Goal: Check status: Check status

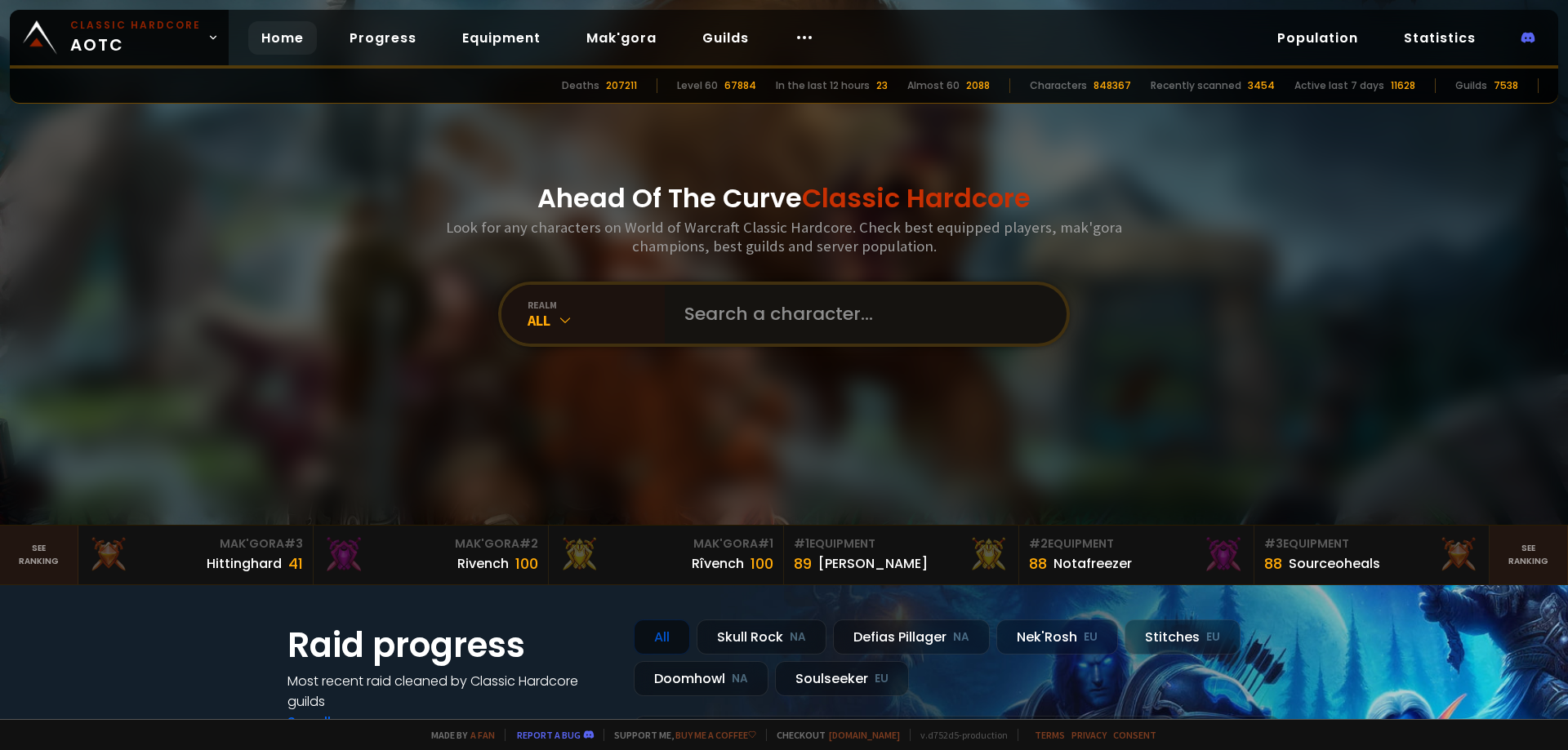
click at [754, 315] on input "text" at bounding box center [861, 314] width 373 height 59
paste input "Wynø"
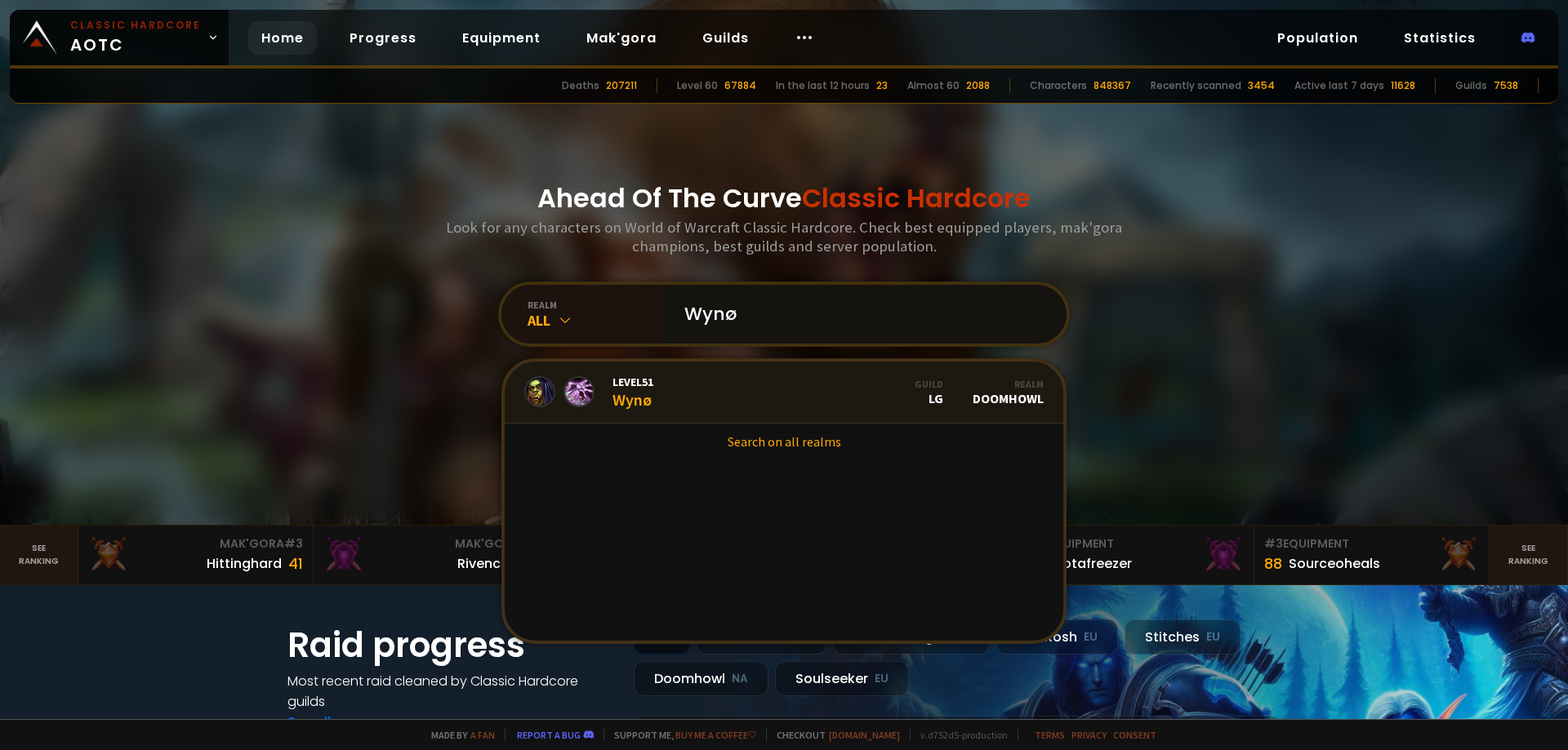
type input "Wynø"
click at [755, 382] on link "Level 51 Wynø Guild LG Realm Doomhowl" at bounding box center [784, 392] width 558 height 62
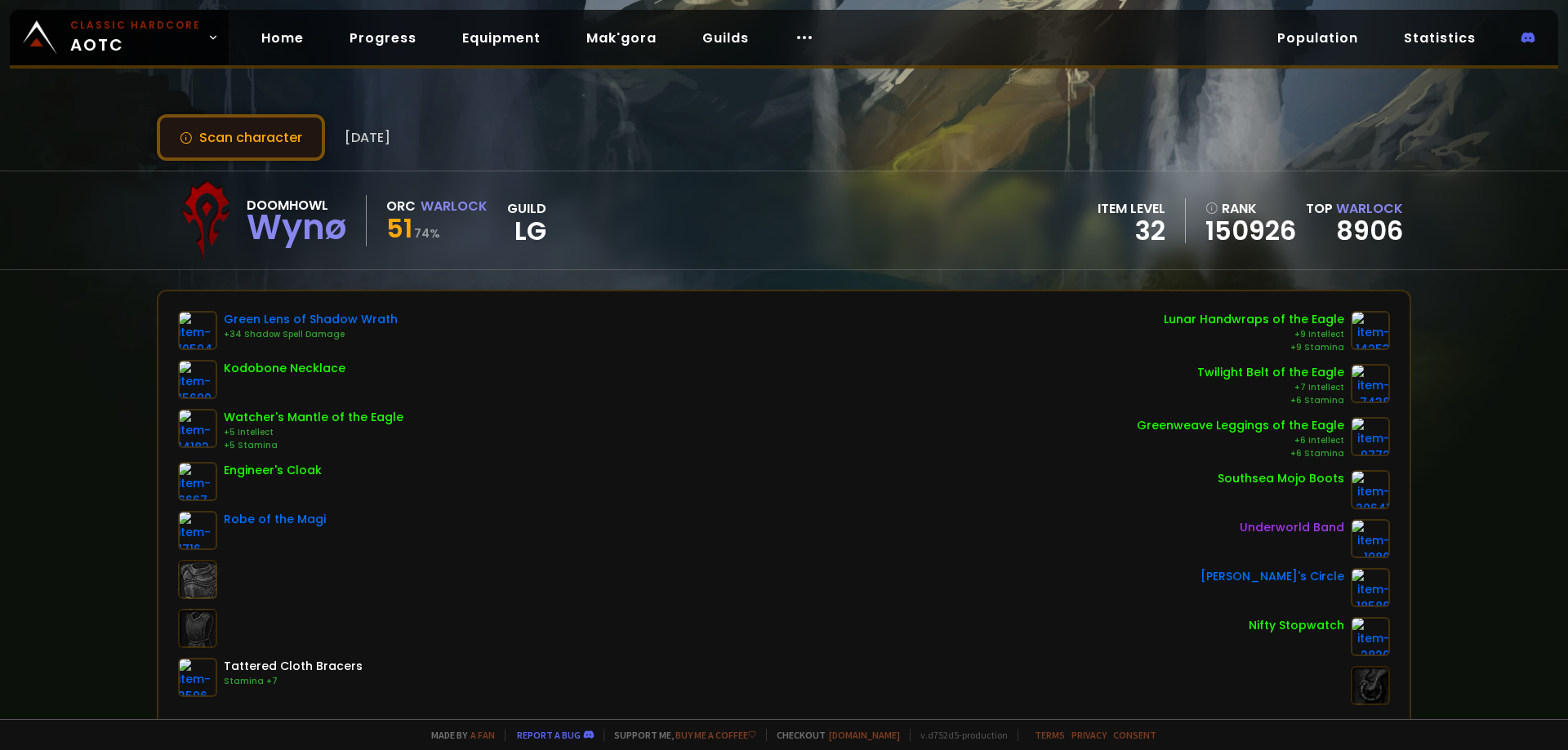
click at [294, 142] on button "Scan character" at bounding box center [241, 137] width 168 height 47
click at [110, 747] on div "Made by a fan Report a bug Support me, Buy me a coffee Checkout easycraft.io v.…" at bounding box center [784, 735] width 1568 height 31
click at [233, 117] on button "Scan character" at bounding box center [241, 137] width 168 height 47
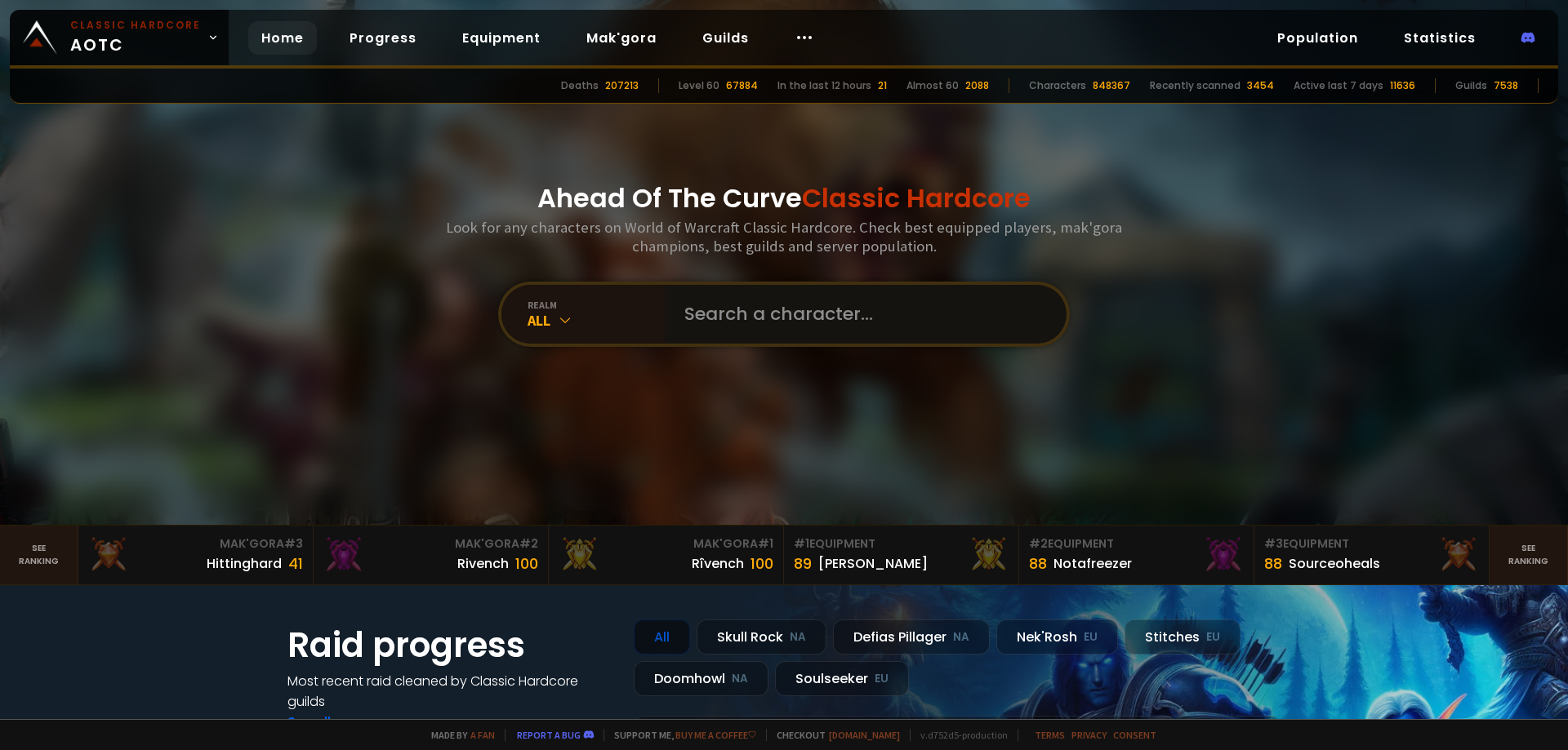
click at [802, 321] on input "text" at bounding box center [861, 314] width 373 height 59
paste input "devilmachineqq@gmail.com Roman Skladchykov"
type input "devilmachineqq@gmail.com Roman Skladchykov"
click at [803, 313] on input "devilmachineqq@gmail.com Roman Skladchykov" at bounding box center [853, 314] width 357 height 59
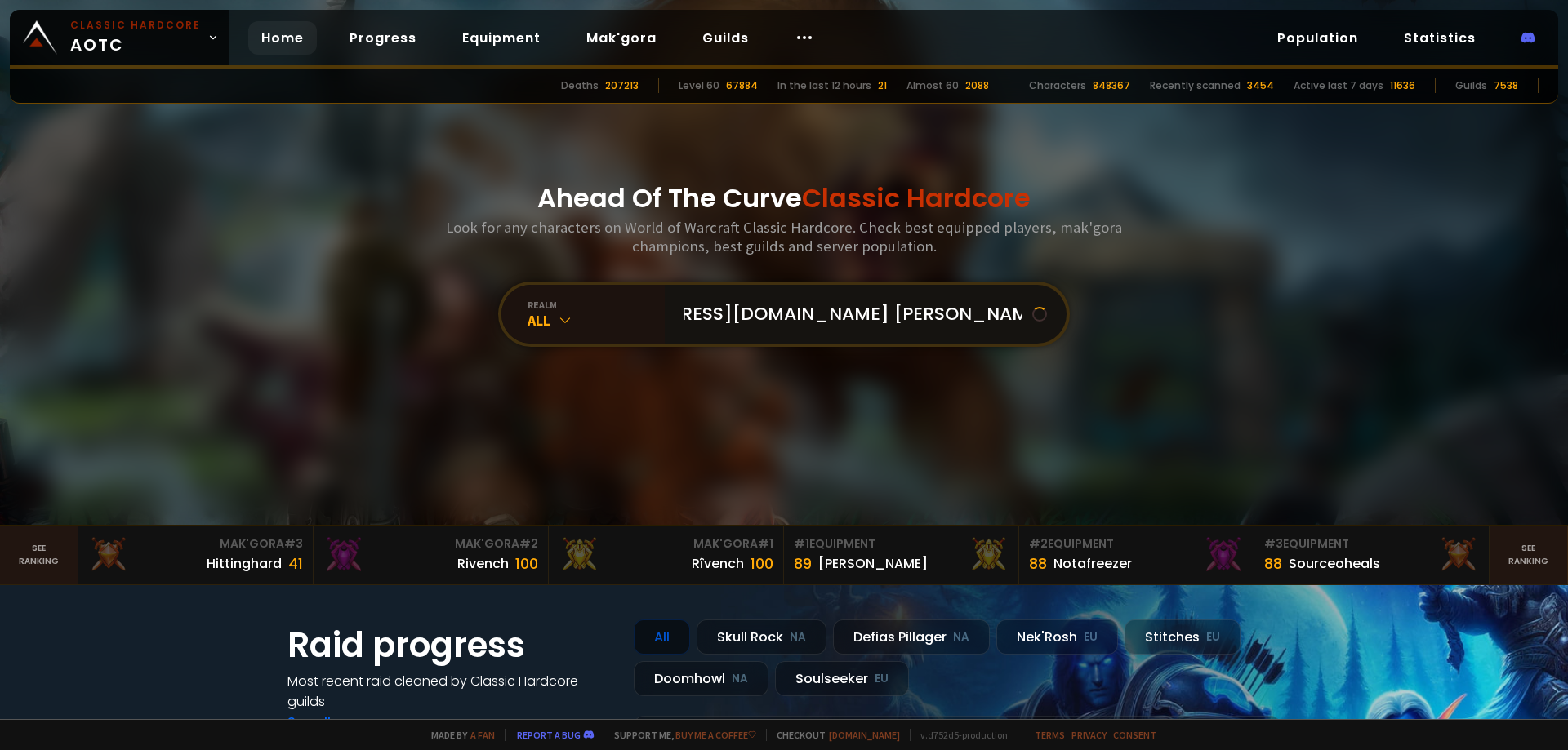
scroll to position [0, 101]
click at [803, 313] on input "devilmachineqq@gmail.com Roman Skladchykov" at bounding box center [853, 314] width 357 height 59
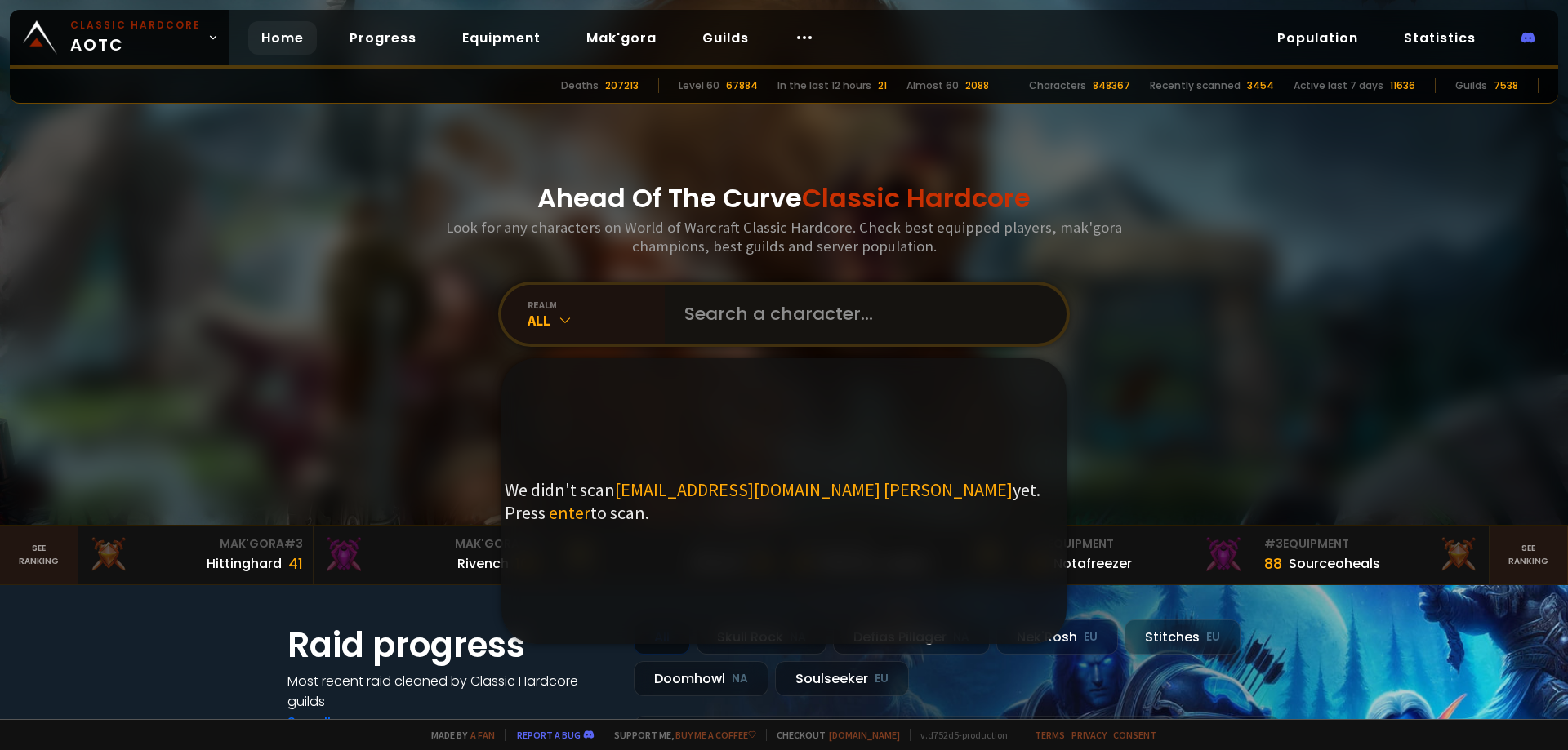
scroll to position [0, 0]
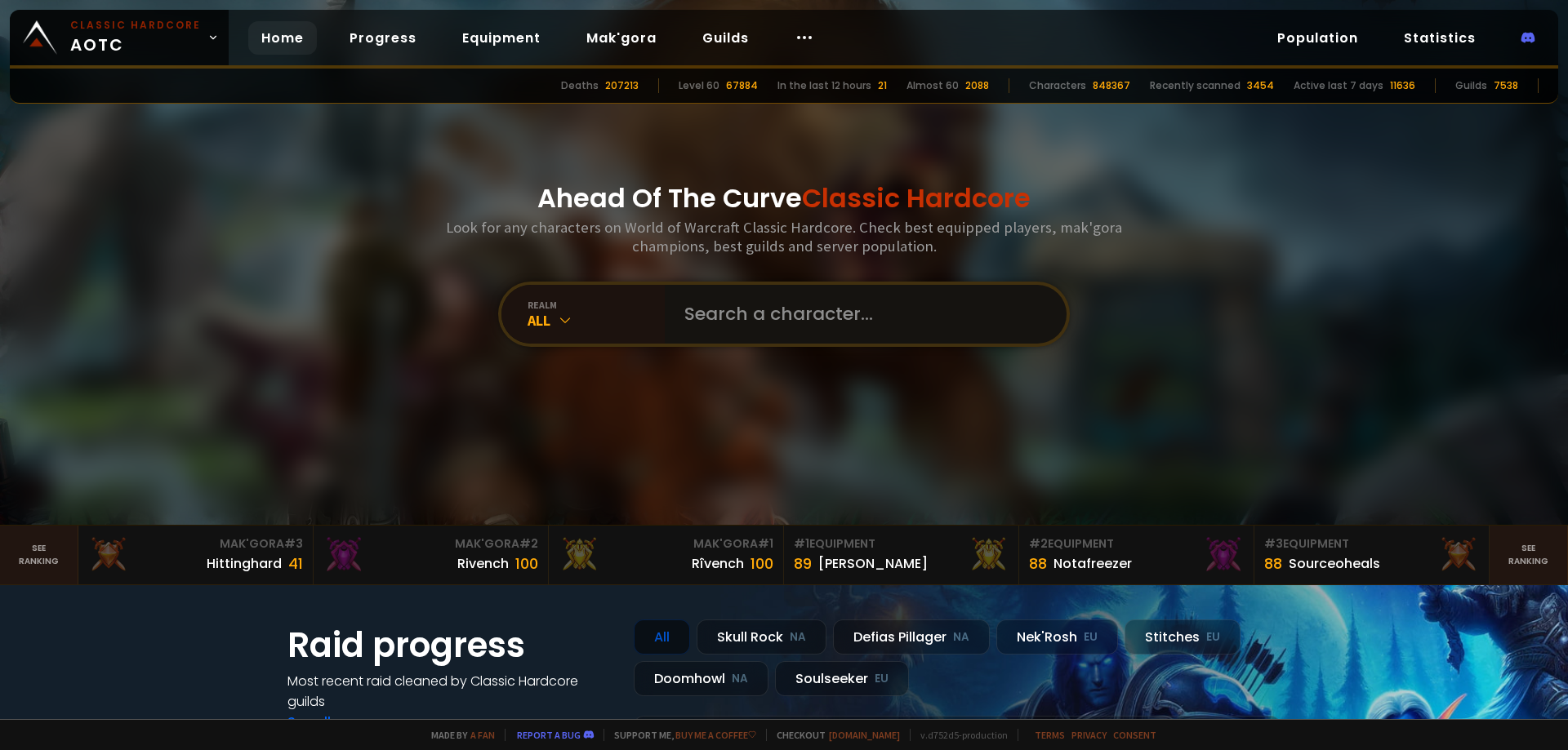
click at [740, 330] on input "text" at bounding box center [861, 314] width 373 height 59
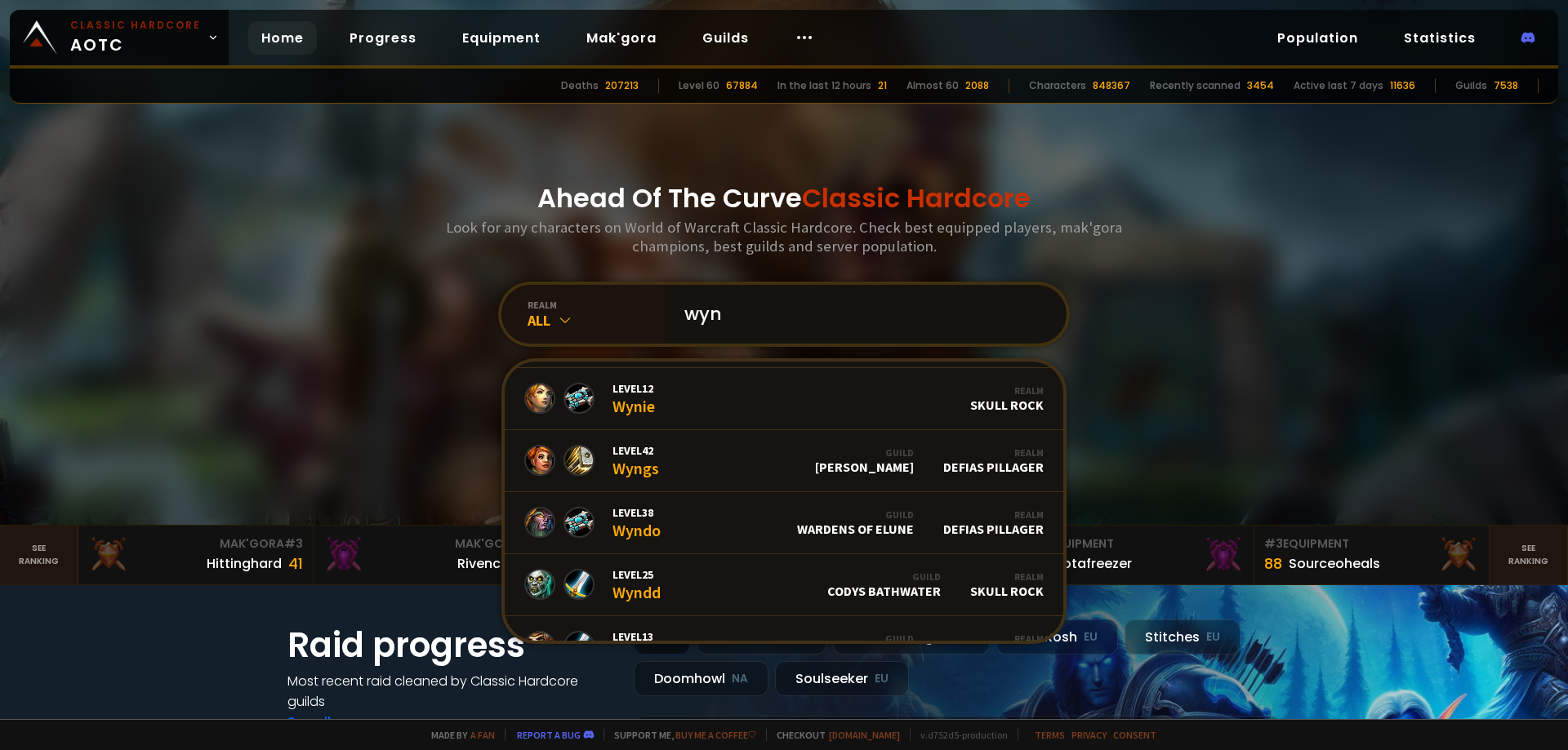
scroll to position [816, 0]
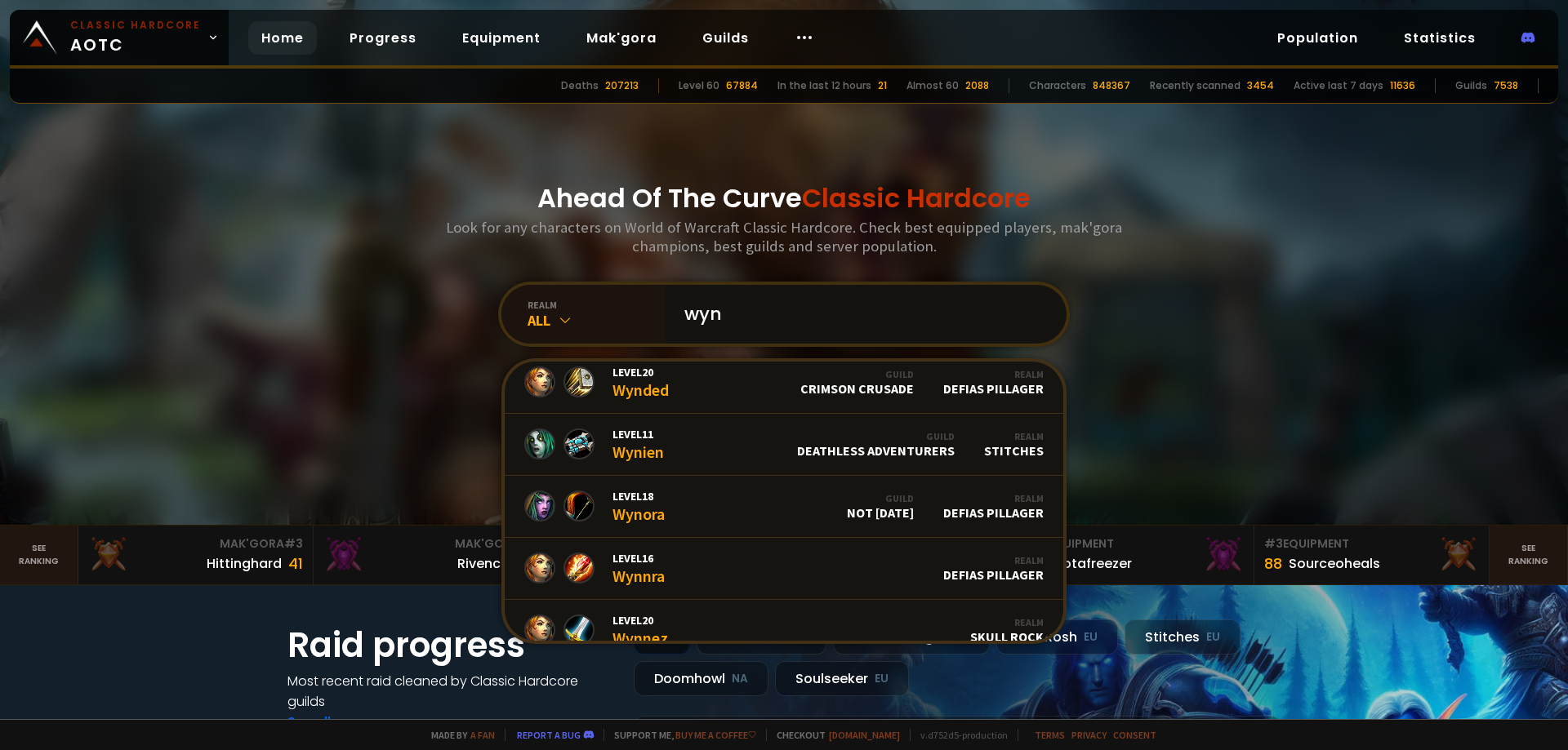
click at [788, 310] on input "wyn" at bounding box center [861, 314] width 373 height 59
paste input "Wynø"
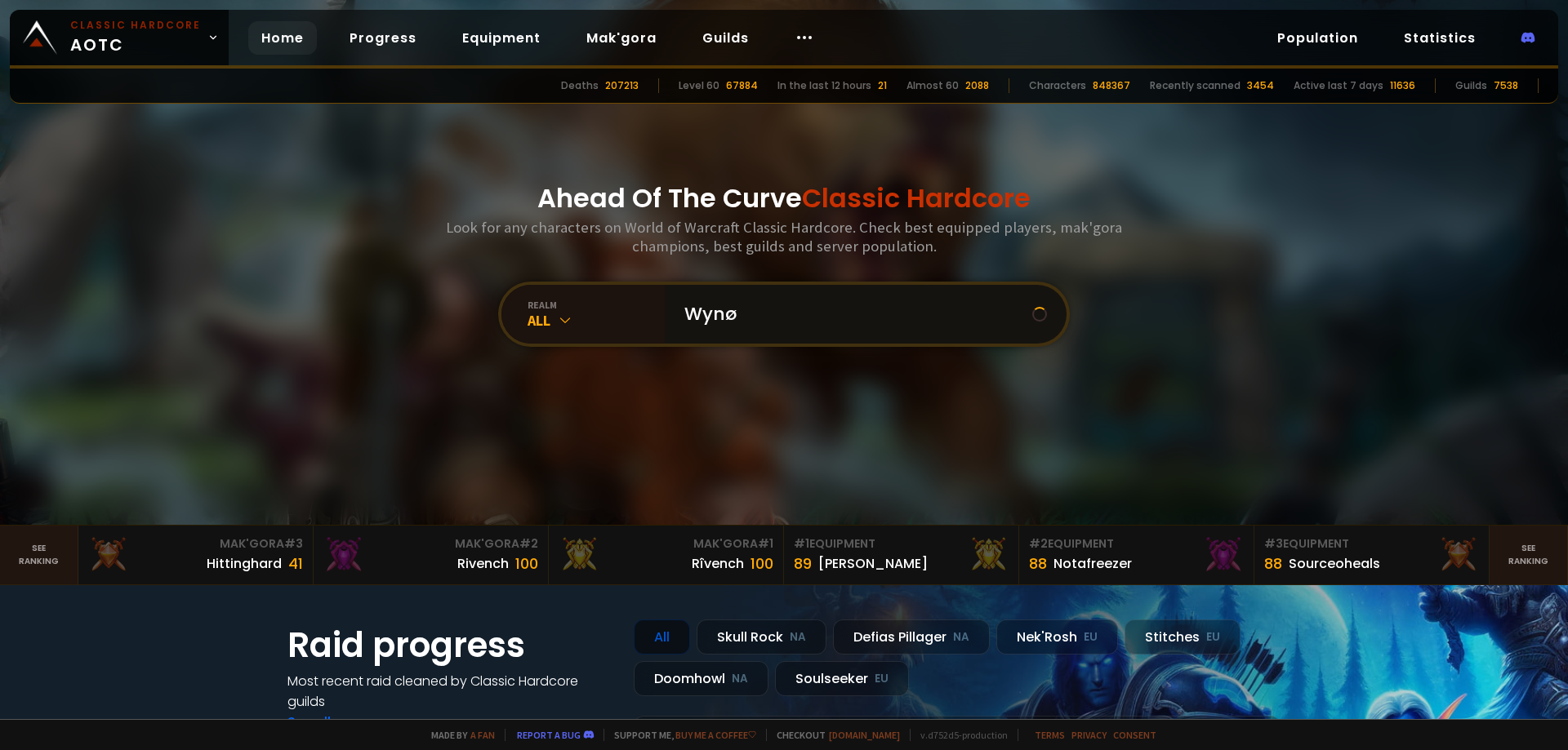
scroll to position [0, 0]
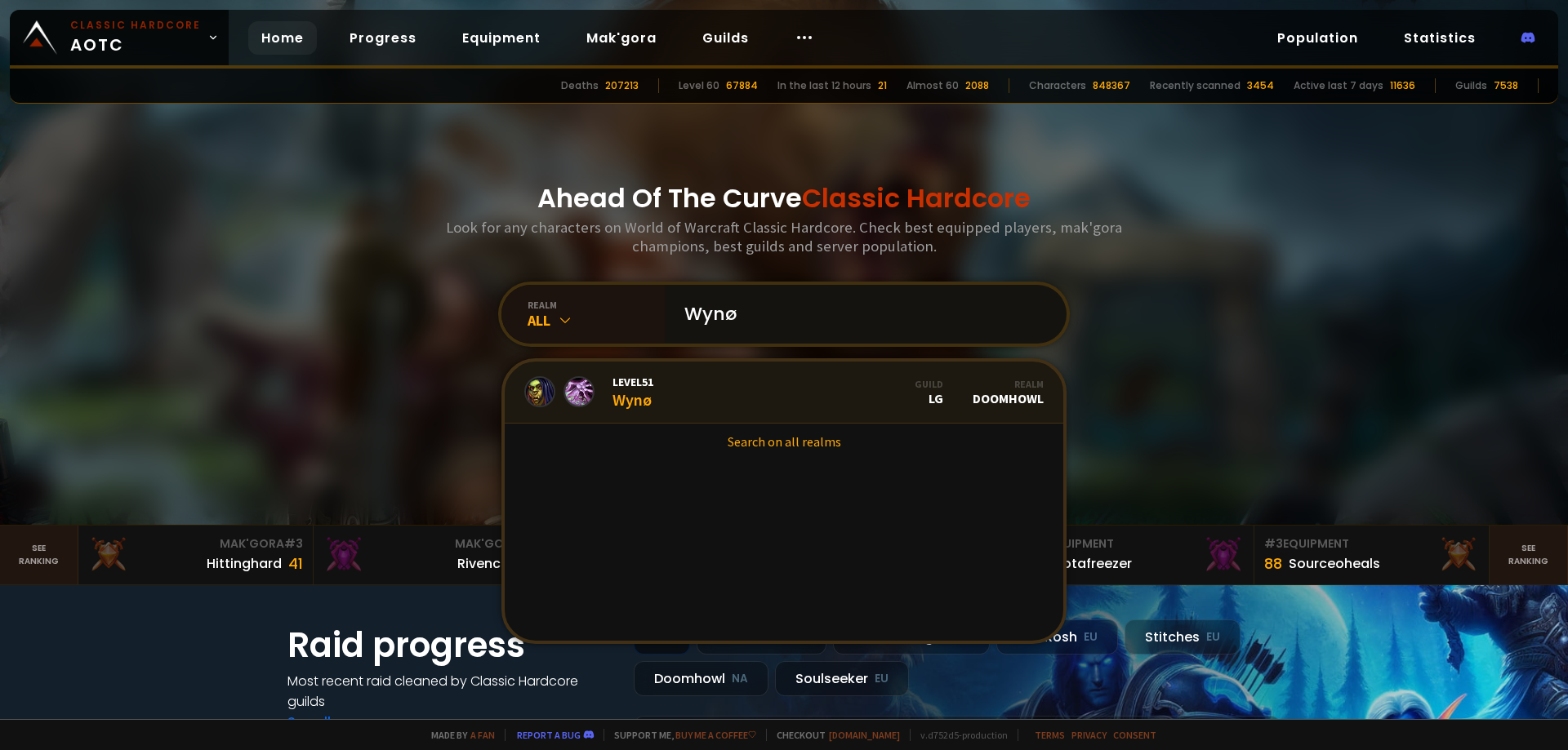
type input "Wynø"
click at [716, 382] on link "Level 51 Wynø Guild LG Realm Doomhowl" at bounding box center [784, 392] width 558 height 62
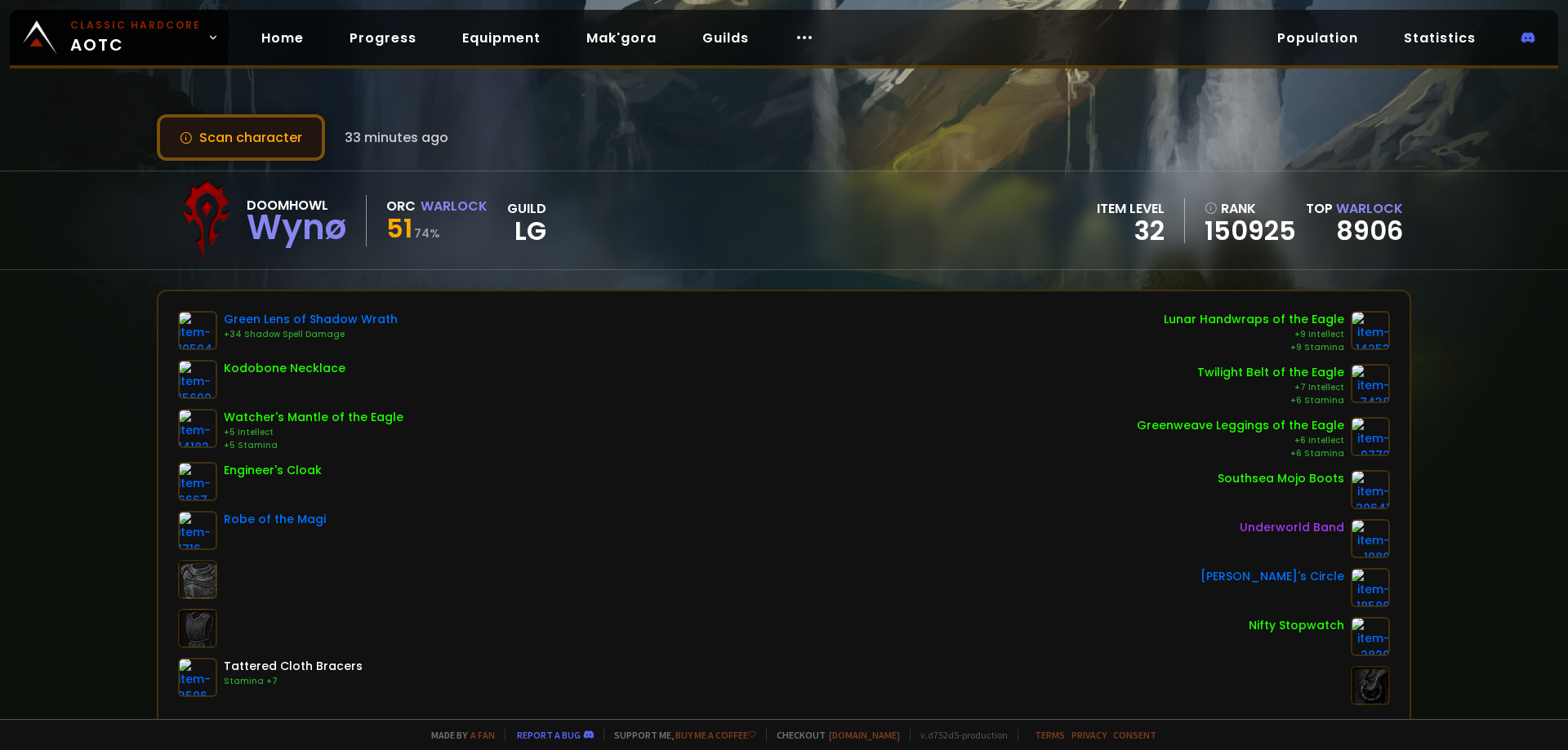
click at [249, 147] on button "Scan character" at bounding box center [241, 137] width 168 height 47
click at [283, 132] on button "Scan character" at bounding box center [241, 137] width 168 height 47
click at [257, 122] on button "Scan character" at bounding box center [241, 137] width 168 height 47
click at [256, 146] on button "Scan character" at bounding box center [241, 137] width 168 height 47
click at [268, 139] on button "Scan character" at bounding box center [241, 137] width 168 height 47
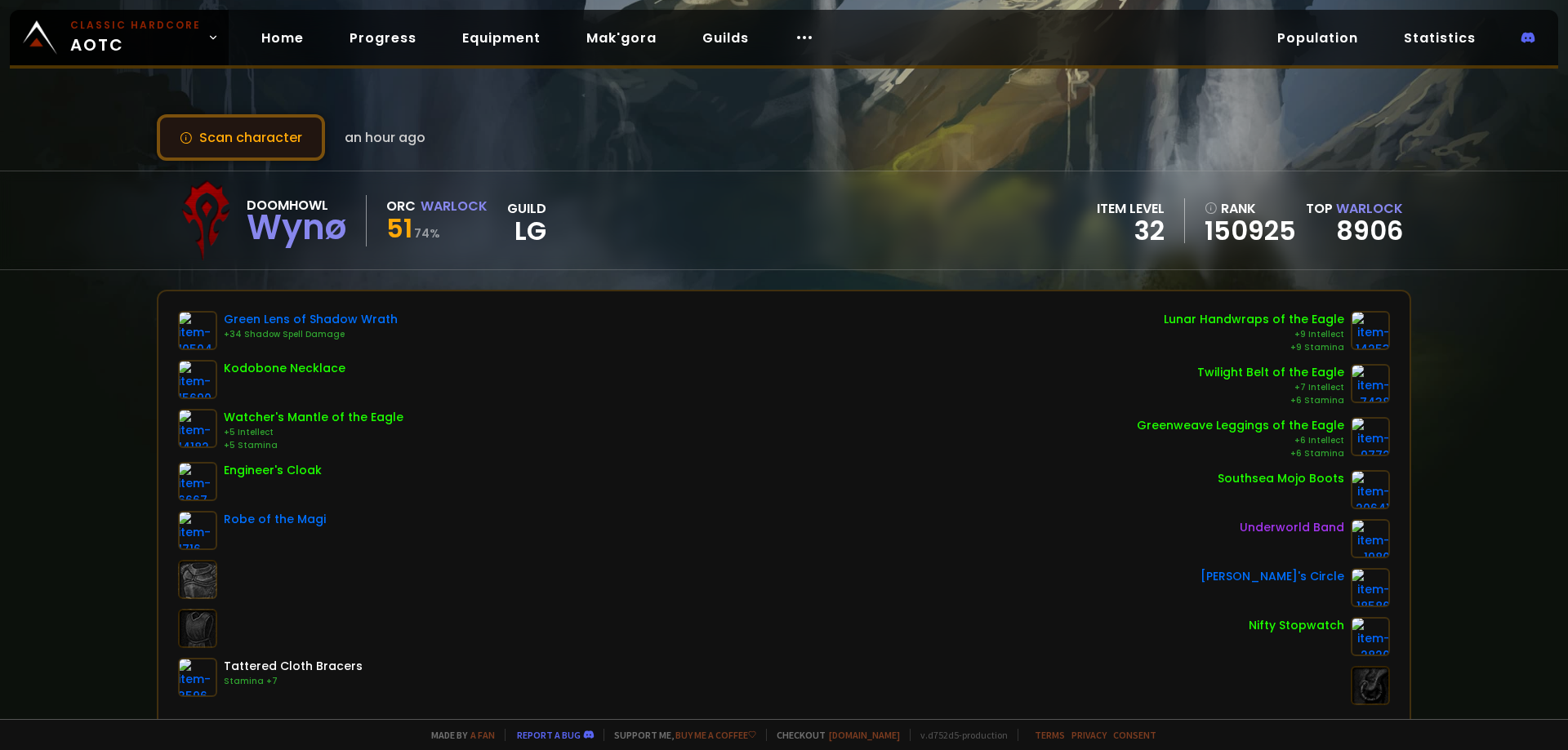
click at [168, 152] on button "Scan character" at bounding box center [241, 137] width 168 height 47
